Goal: Task Accomplishment & Management: Use online tool/utility

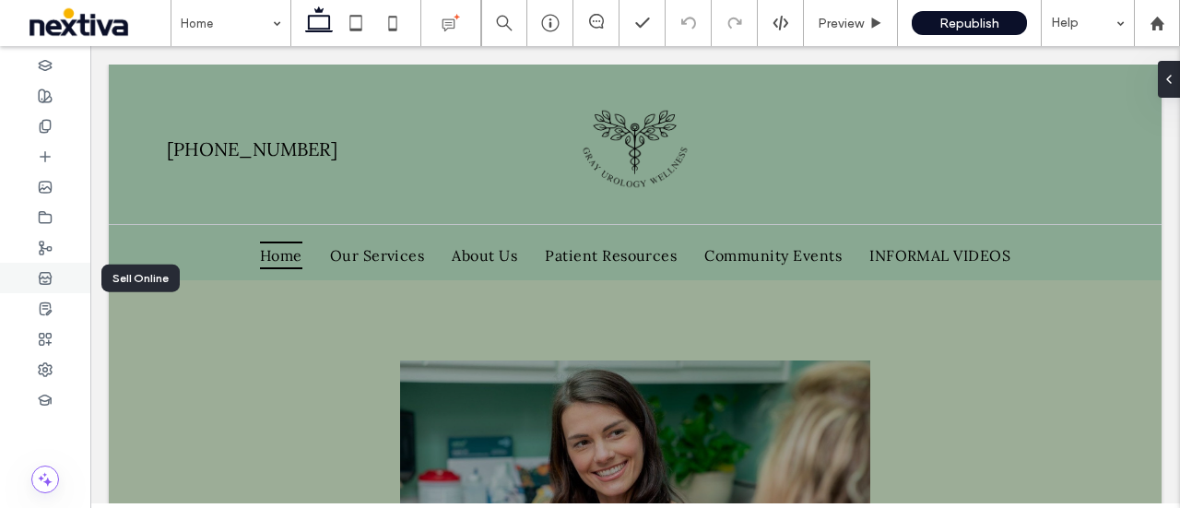
click at [53, 279] on div at bounding box center [45, 278] width 90 height 30
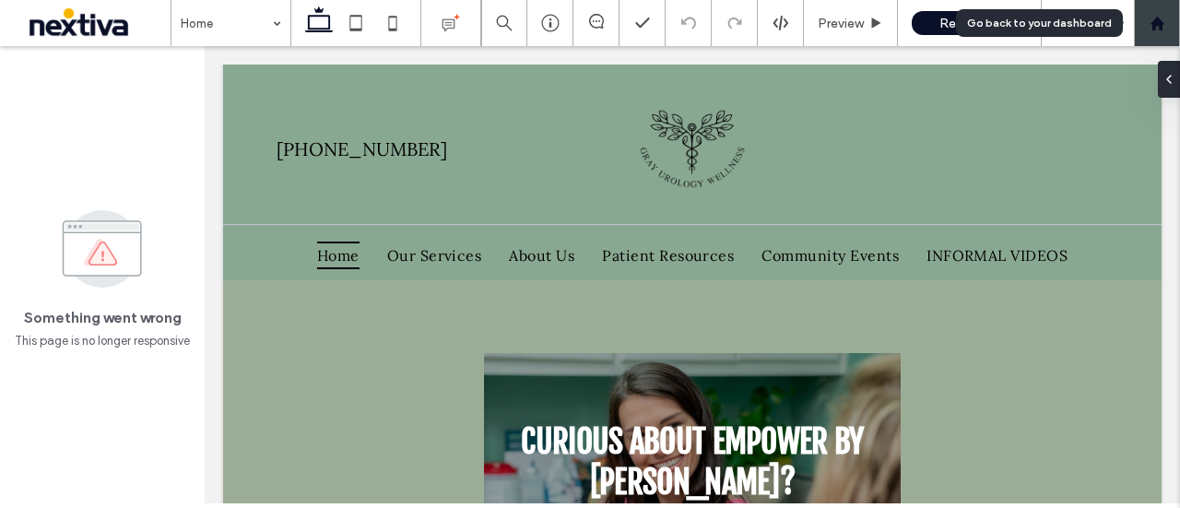
click at [1158, 26] on icon at bounding box center [1158, 24] width 16 height 16
